Goal: Information Seeking & Learning: Understand process/instructions

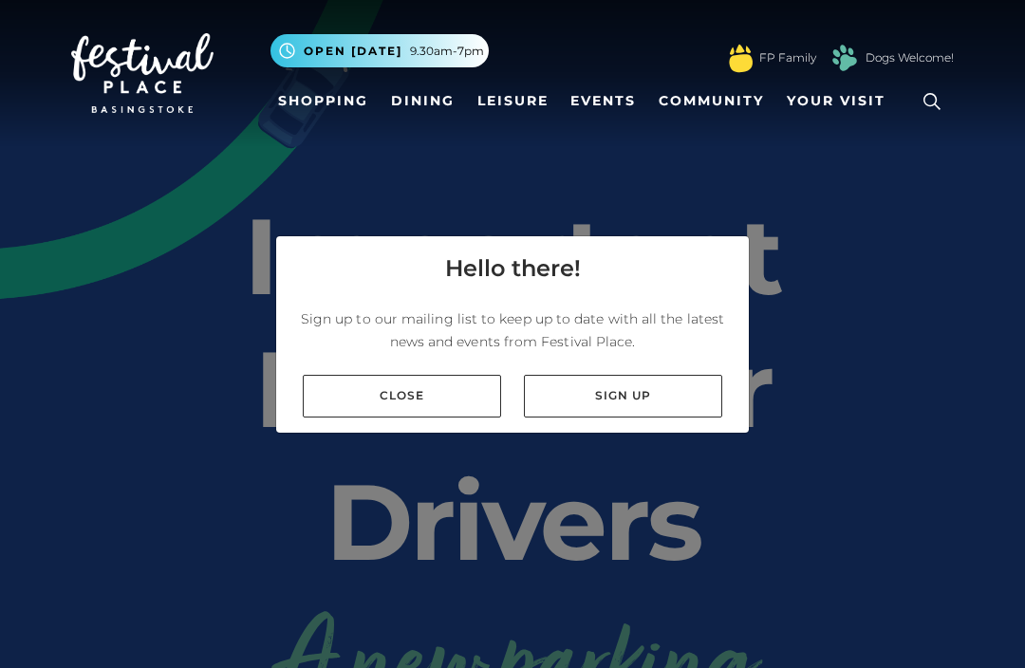
scroll to position [40, 0]
click at [431, 386] on link "Close" at bounding box center [402, 396] width 198 height 43
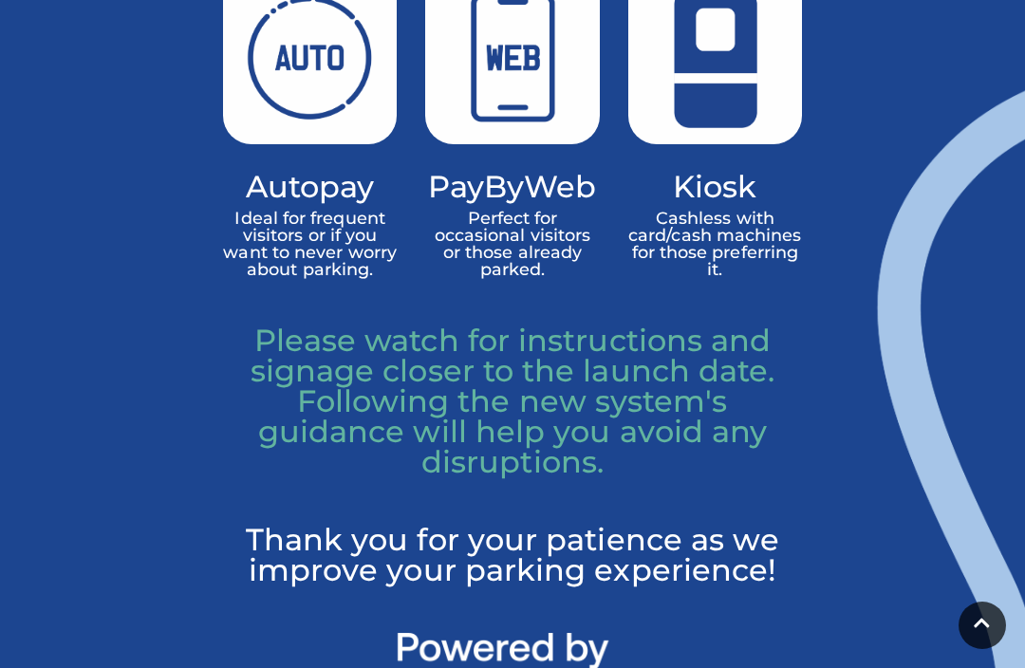
scroll to position [1688, 0]
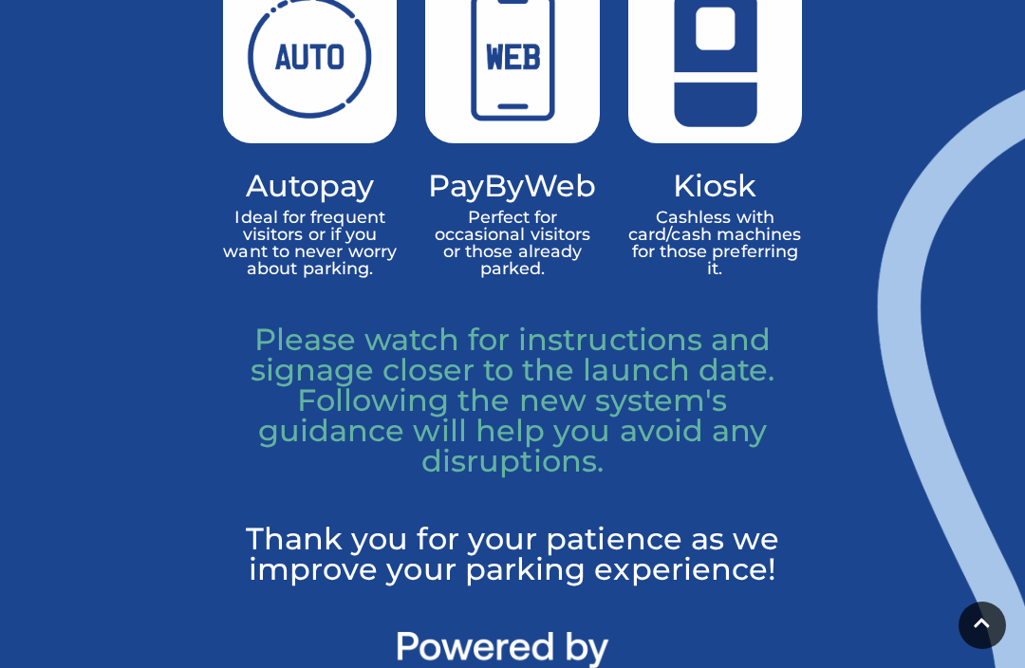
click at [752, 144] on img at bounding box center [715, 58] width 174 height 174
click at [732, 276] on p "Cashless with card/cash machines for those preferring it." at bounding box center [715, 242] width 174 height 67
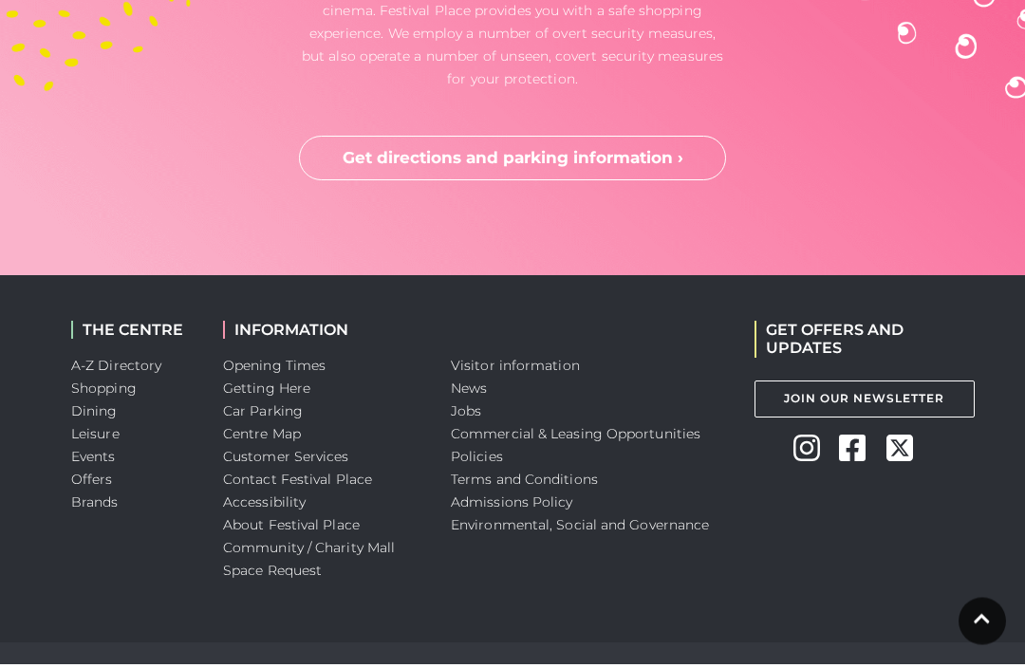
scroll to position [5505, 0]
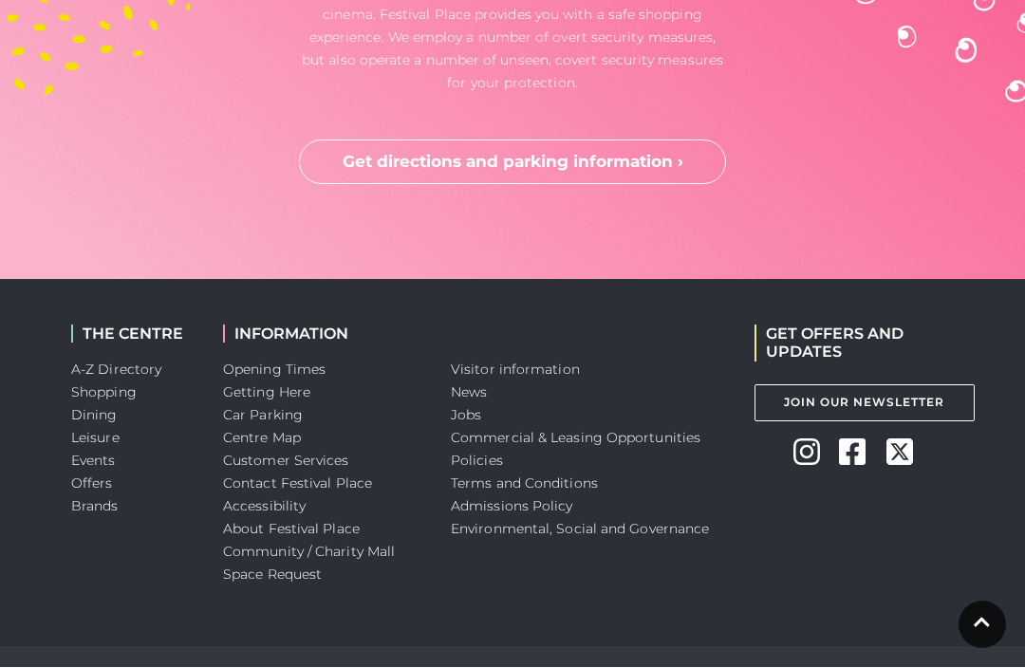
click at [647, 186] on link "Get directions and parking information ›" at bounding box center [512, 163] width 427 height 46
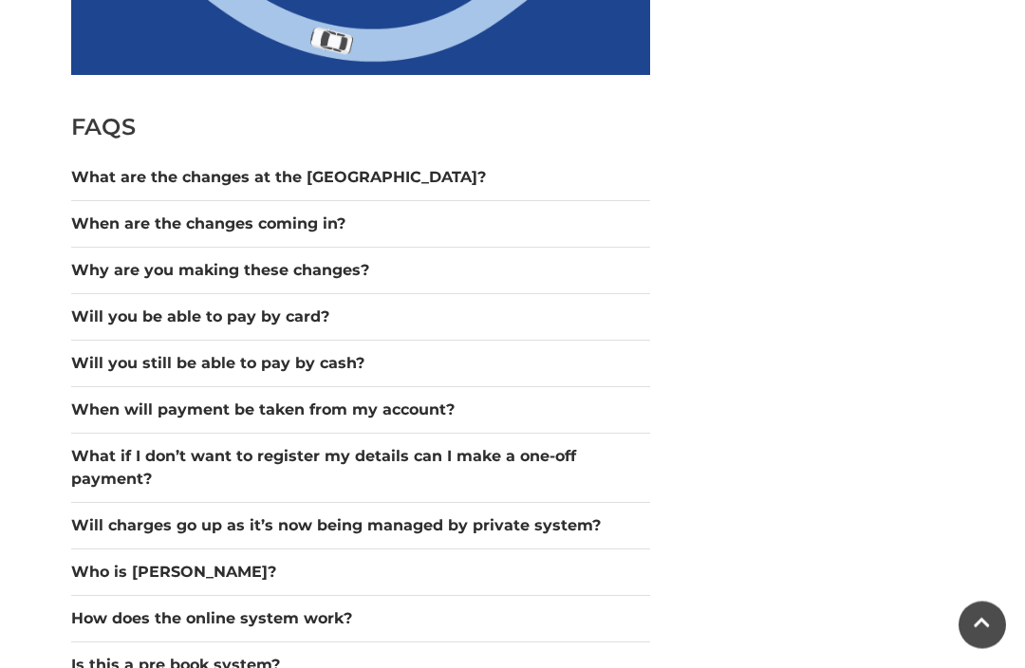
scroll to position [1438, 0]
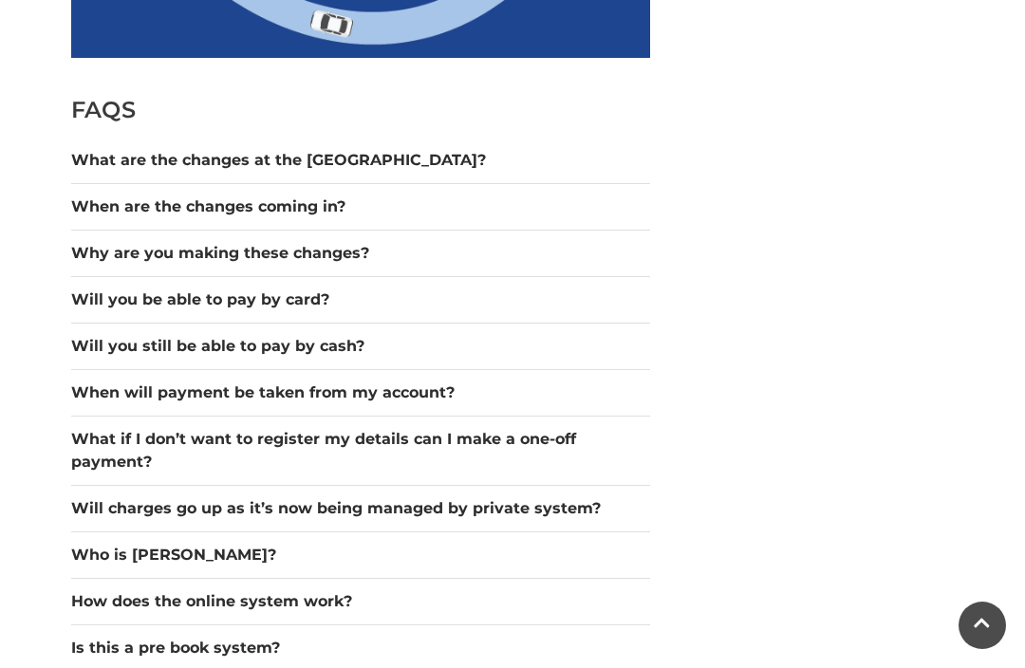
click at [341, 164] on button "What are the changes at the [GEOGRAPHIC_DATA]?" at bounding box center [360, 160] width 579 height 23
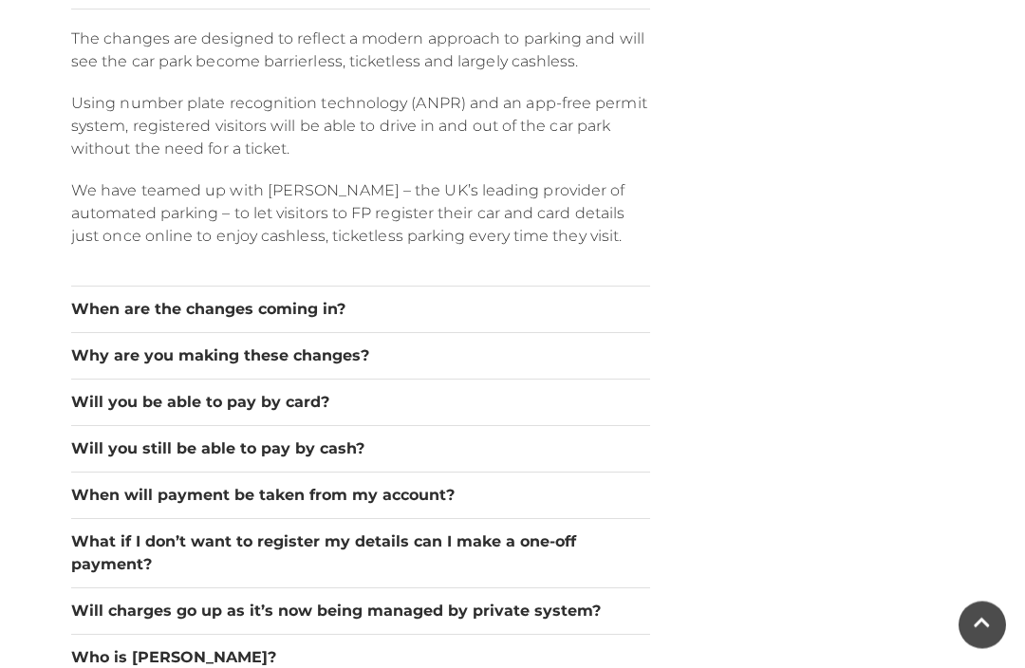
scroll to position [1614, 0]
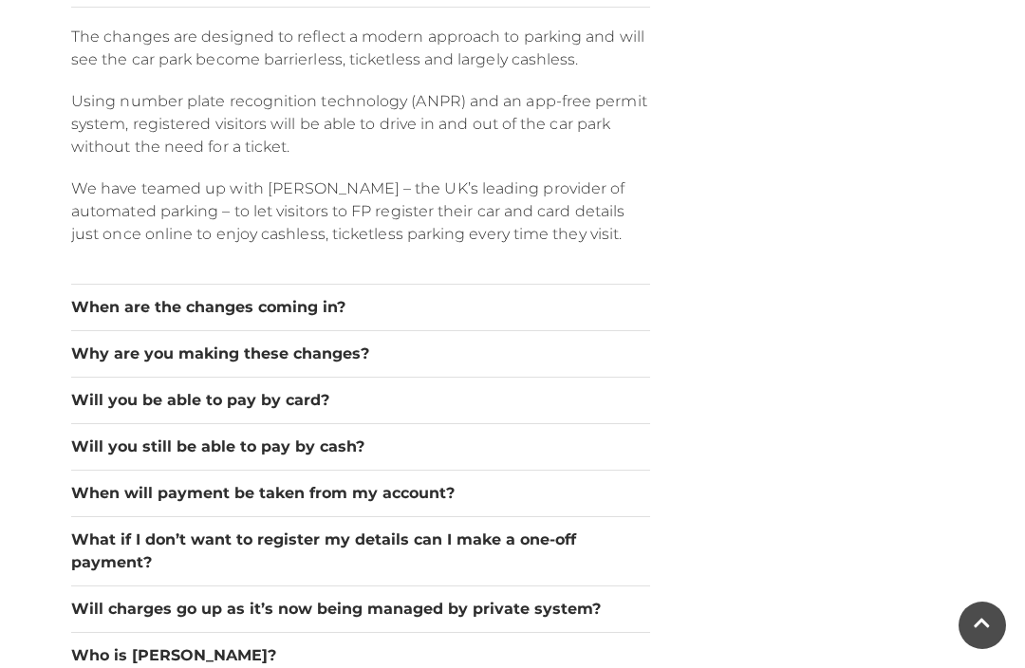
click at [338, 402] on button "Will you be able to pay by card?" at bounding box center [360, 400] width 579 height 23
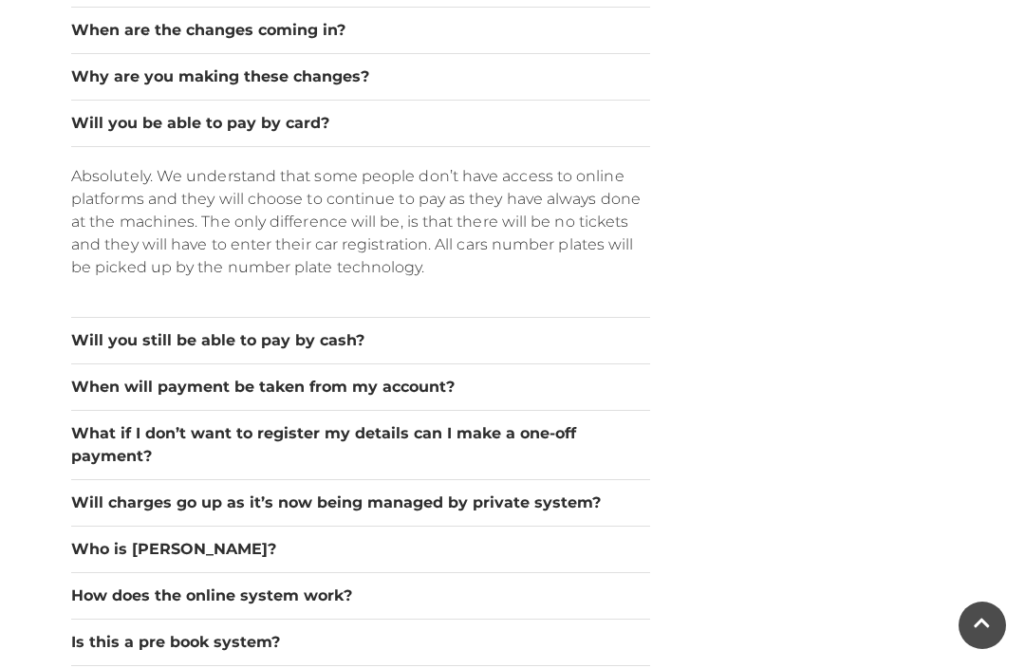
click at [341, 335] on button "Will you still be able to pay by cash?" at bounding box center [360, 340] width 579 height 23
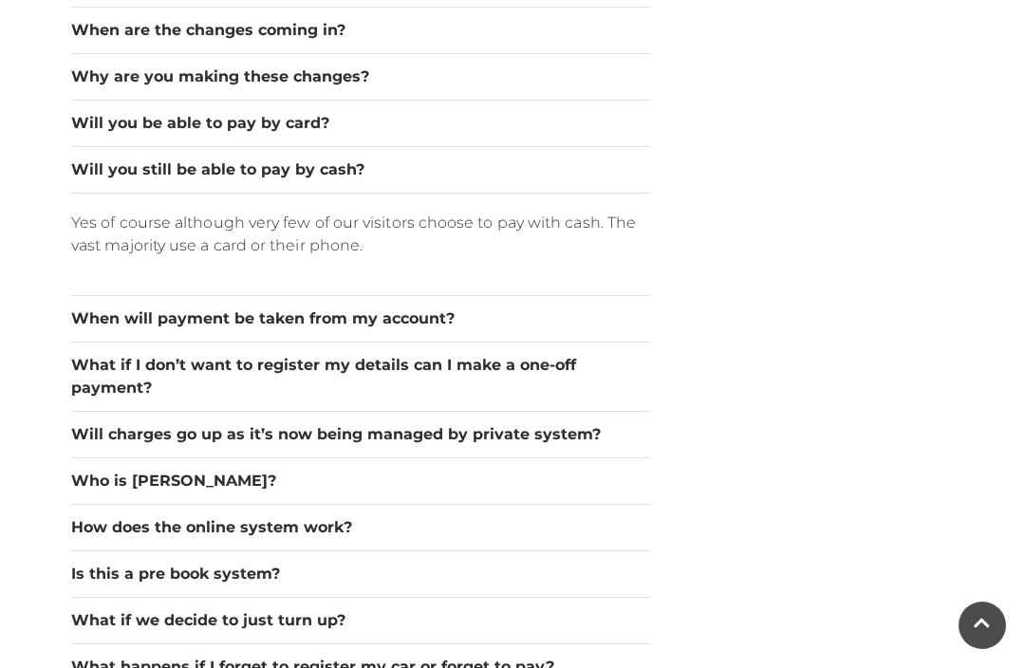
click at [444, 326] on button "When will payment be taken from my account?" at bounding box center [360, 319] width 579 height 23
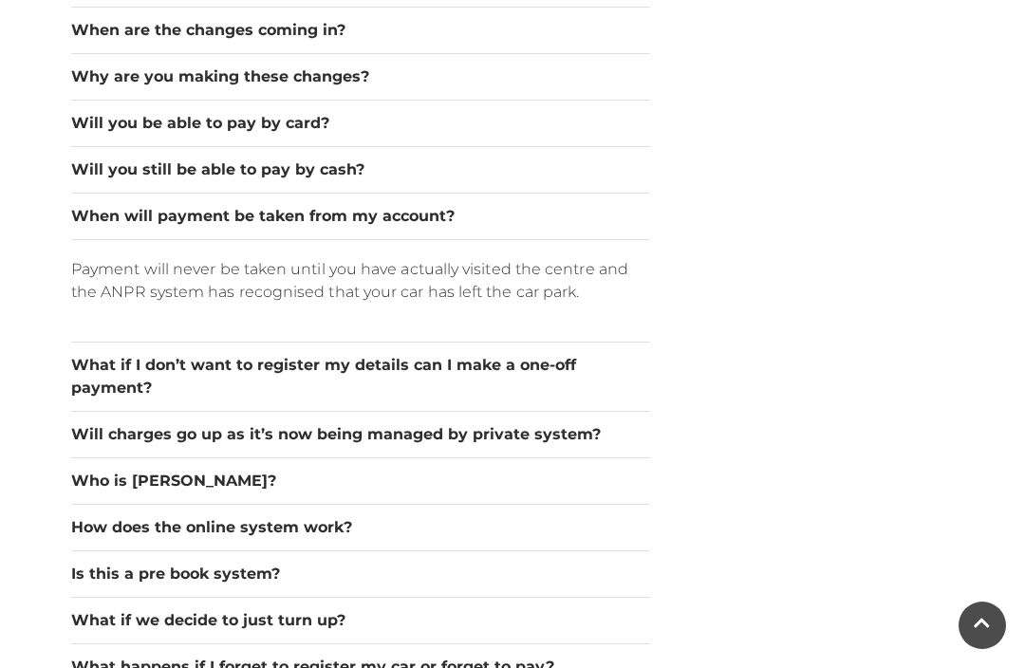
click at [526, 367] on button "What if I don’t want to register my details can I make a one-off payment?" at bounding box center [360, 377] width 579 height 46
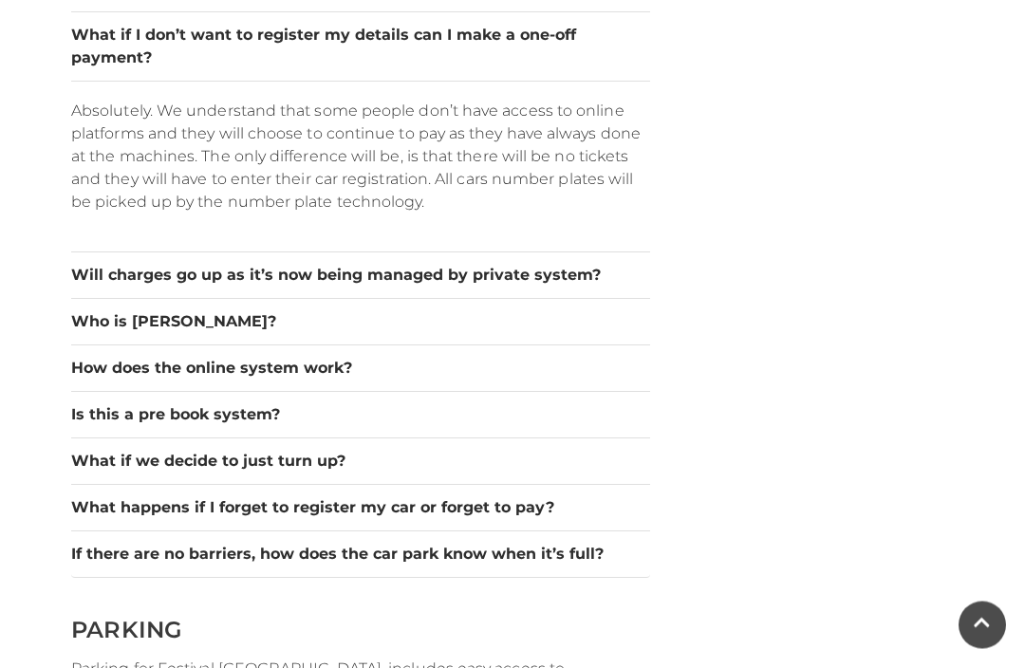
scroll to position [1846, 0]
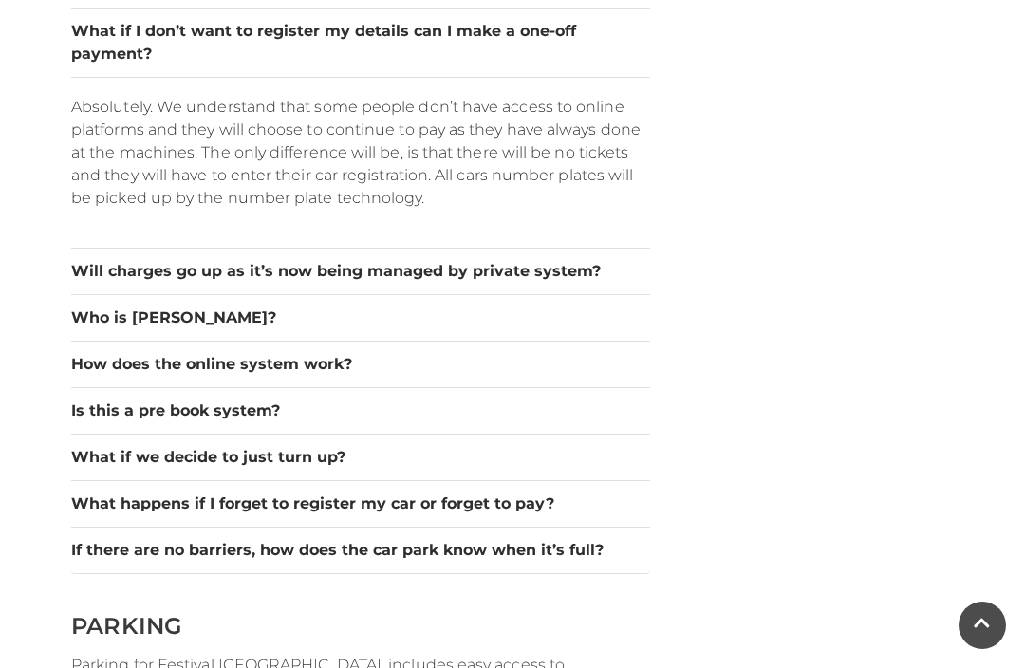
click at [562, 273] on button "Will charges go up as it’s now being managed by private system?" at bounding box center [360, 271] width 579 height 23
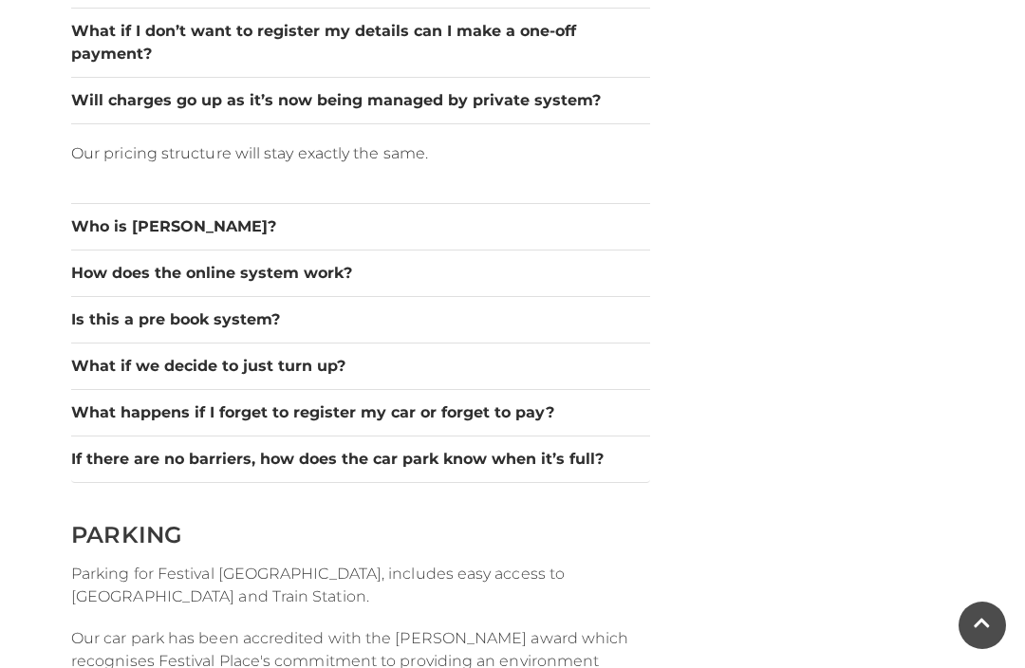
click at [159, 232] on button "Who is [PERSON_NAME]?" at bounding box center [360, 226] width 579 height 23
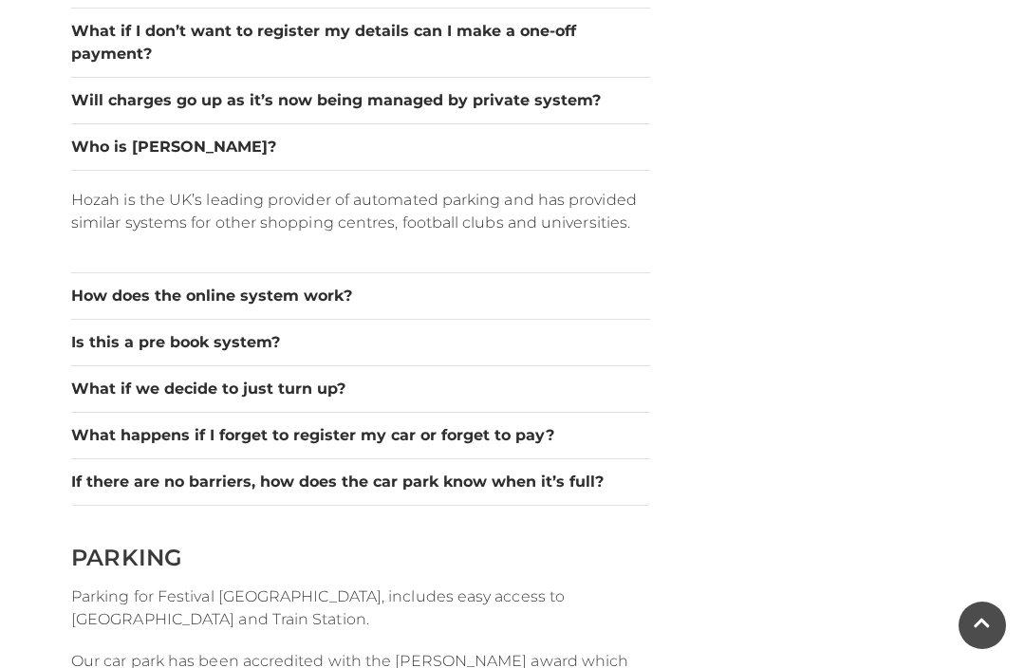
click at [309, 291] on button "How does the online system work?" at bounding box center [360, 296] width 579 height 23
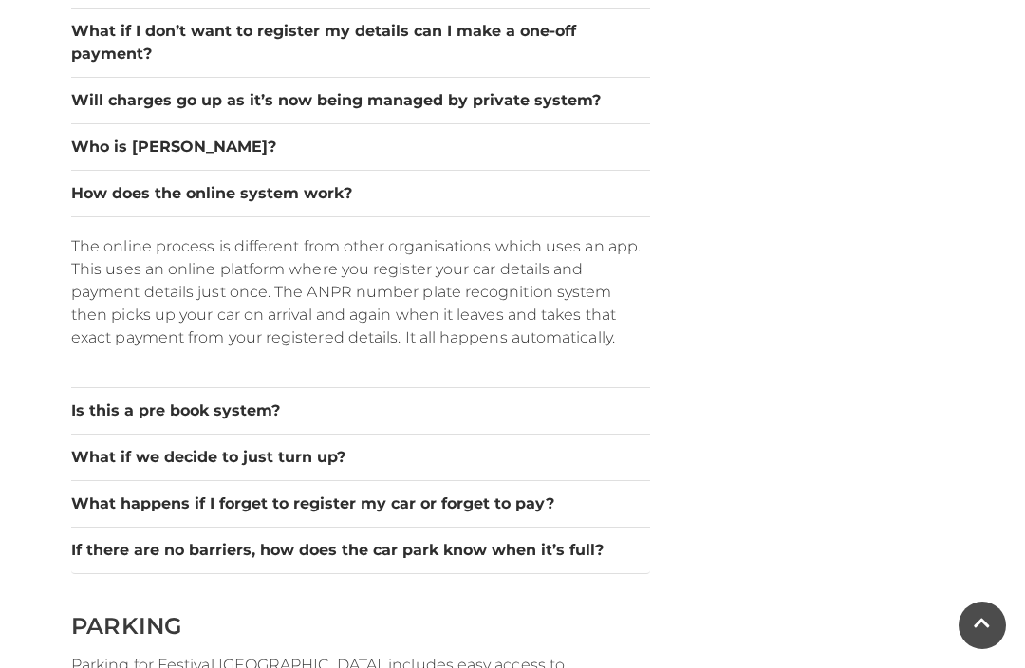
click at [276, 408] on button "Is this a pre book system?" at bounding box center [360, 411] width 579 height 23
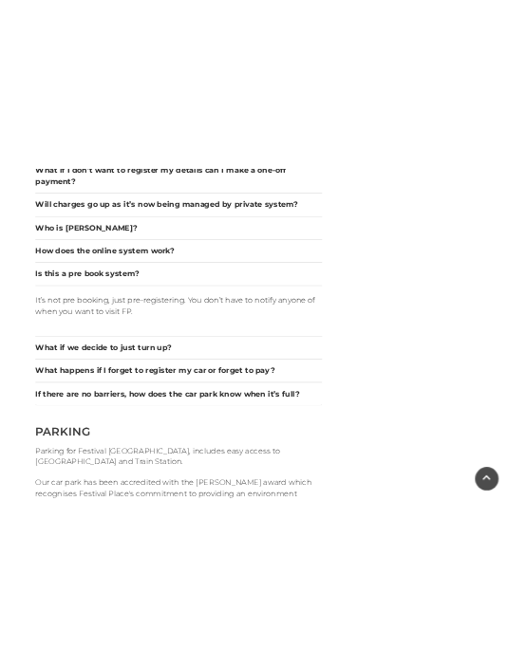
scroll to position [1737, 0]
